Goal: Task Accomplishment & Management: Manage account settings

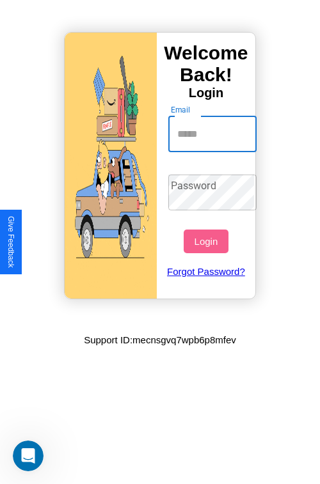
click at [214, 134] on input "Email" at bounding box center [212, 134] width 89 height 36
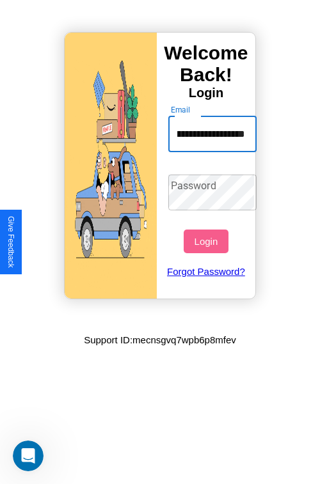
scroll to position [0, 81]
type input "**********"
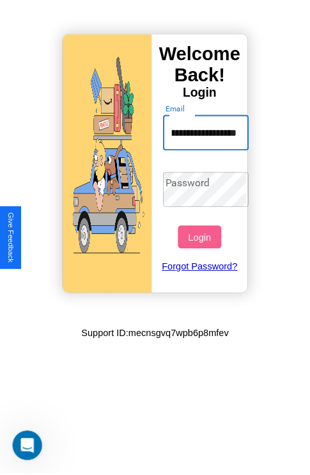
scroll to position [0, 0]
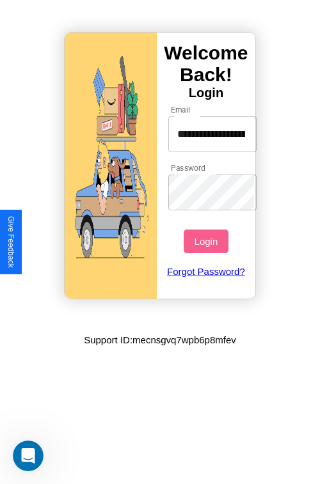
click at [207, 241] on button "Login" at bounding box center [206, 242] width 44 height 24
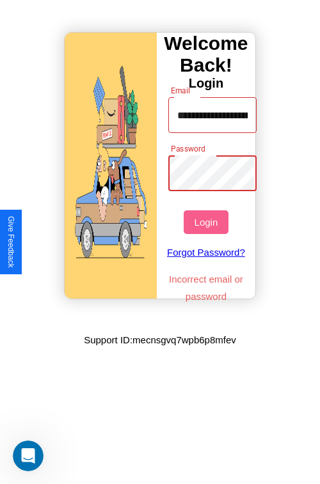
click at [207, 222] on button "Login" at bounding box center [206, 223] width 44 height 24
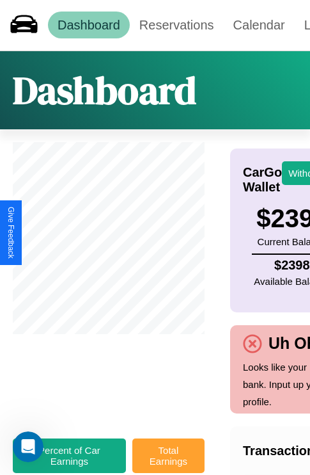
click at [168, 462] on button "Total Earnings" at bounding box center [168, 455] width 72 height 35
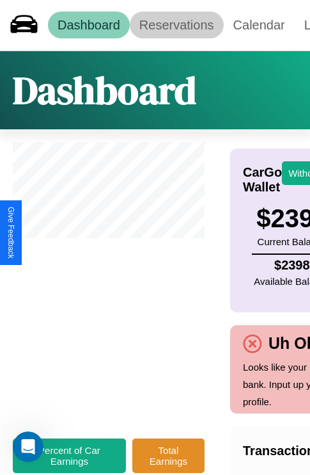
click at [177, 25] on link "Reservations" at bounding box center [177, 25] width 94 height 27
